Goal: Task Accomplishment & Management: Manage account settings

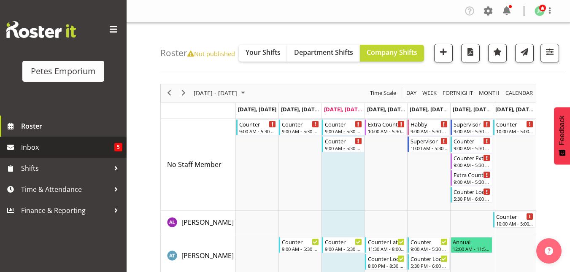
click at [25, 150] on span "Inbox" at bounding box center [67, 147] width 93 height 13
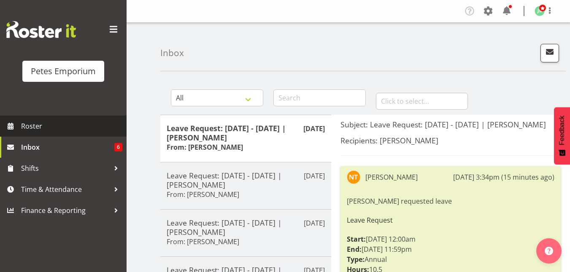
click at [53, 126] on span "Roster" at bounding box center [71, 126] width 101 height 13
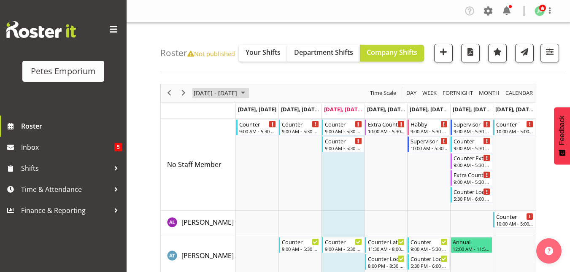
click at [238, 91] on span "[DATE] - [DATE]" at bounding box center [215, 93] width 45 height 11
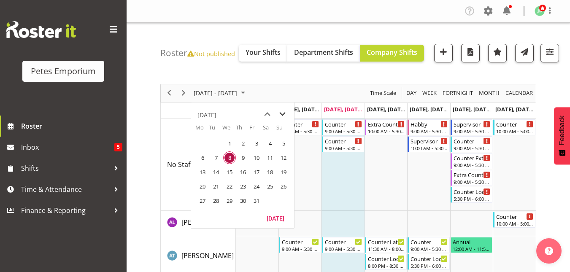
click at [284, 117] on span "next month" at bounding box center [282, 114] width 15 height 15
click at [204, 159] on span "8" at bounding box center [202, 158] width 13 height 13
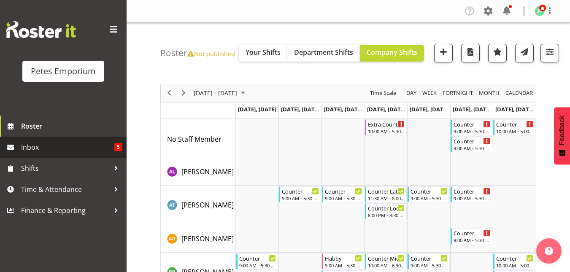
click at [58, 151] on span "Inbox" at bounding box center [67, 147] width 93 height 13
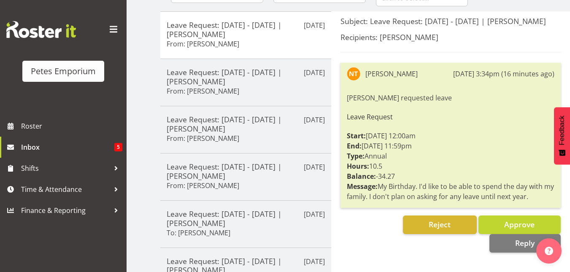
scroll to position [104, 0]
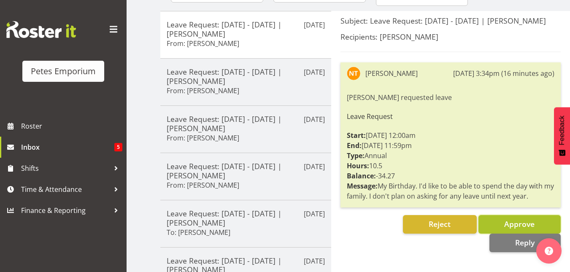
click at [508, 222] on span "Approve" at bounding box center [520, 224] width 30 height 10
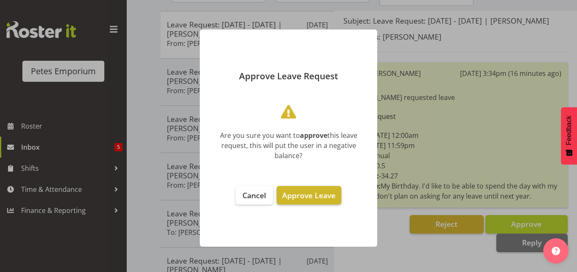
click at [309, 196] on span "Approve Leave" at bounding box center [308, 195] width 53 height 10
